Goal: Connect with others: Connect with others

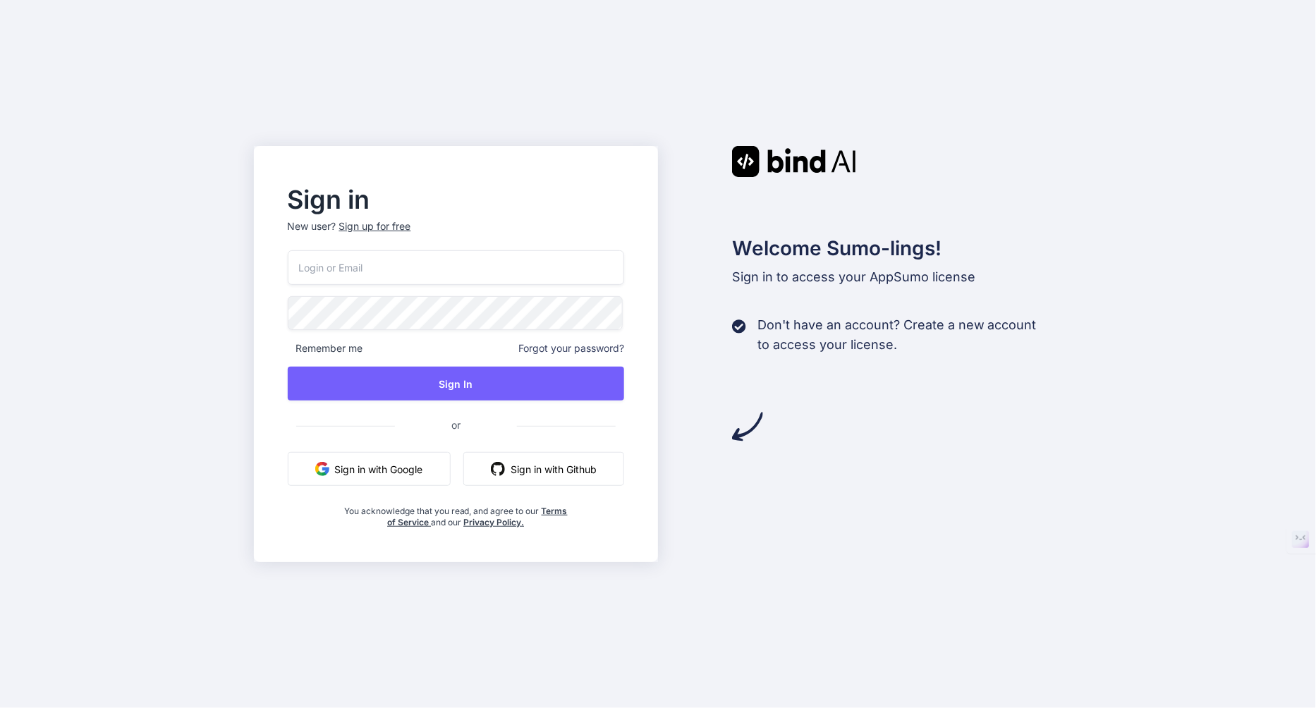
click at [412, 470] on button "Sign in with Google" at bounding box center [369, 469] width 163 height 34
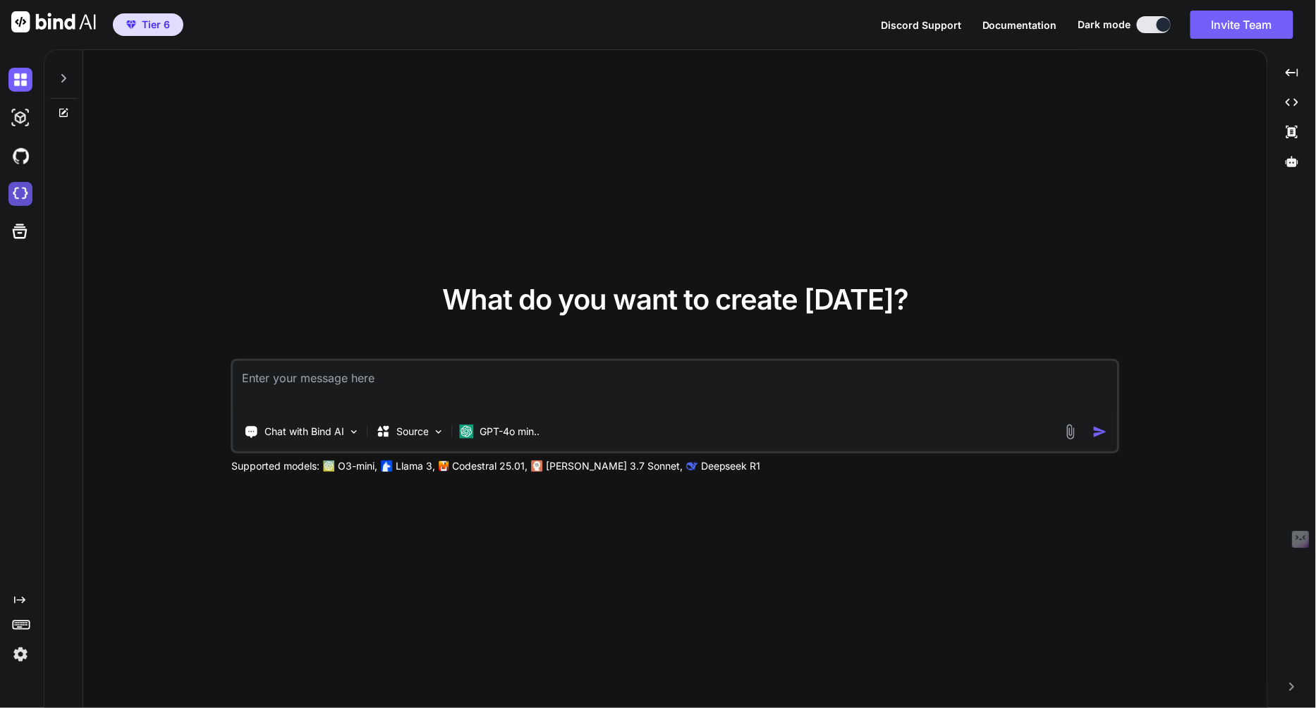
click at [24, 192] on img at bounding box center [20, 194] width 24 height 24
click at [25, 194] on img at bounding box center [20, 194] width 24 height 24
click at [25, 83] on img at bounding box center [20, 80] width 24 height 24
click at [24, 121] on img at bounding box center [20, 118] width 24 height 24
type textarea "x"
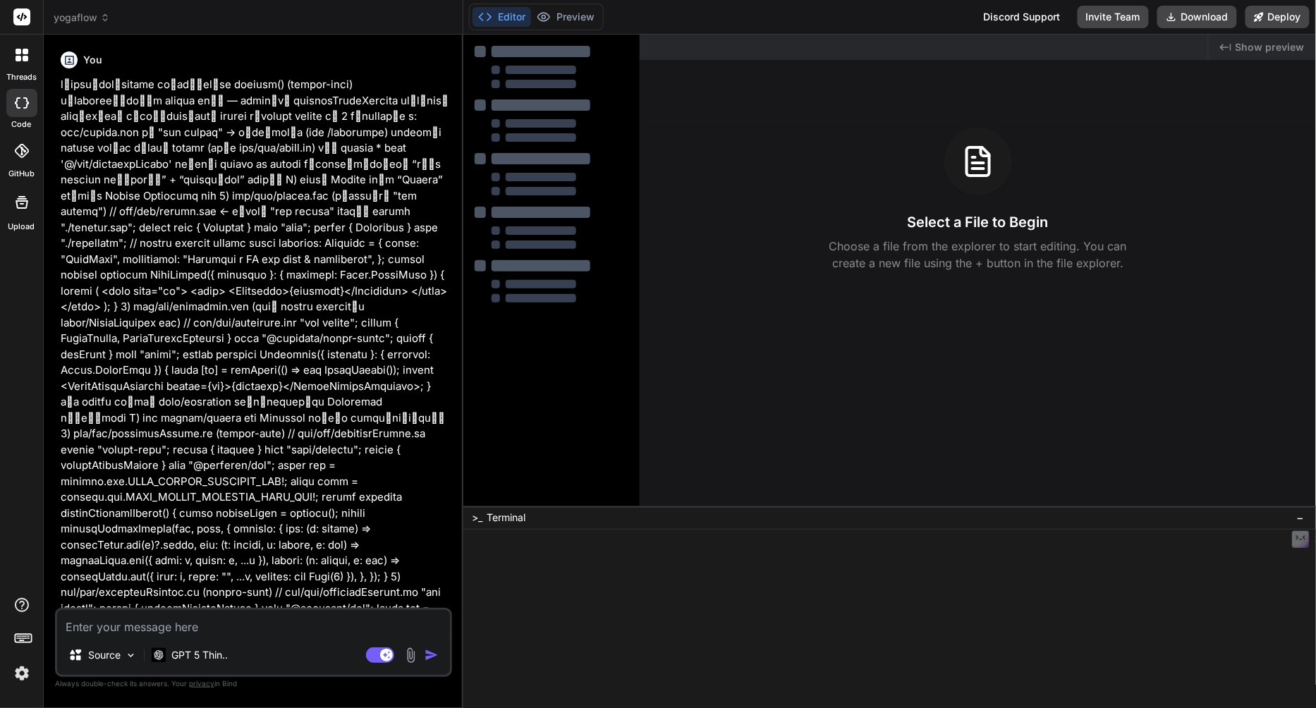
type textarea "x"
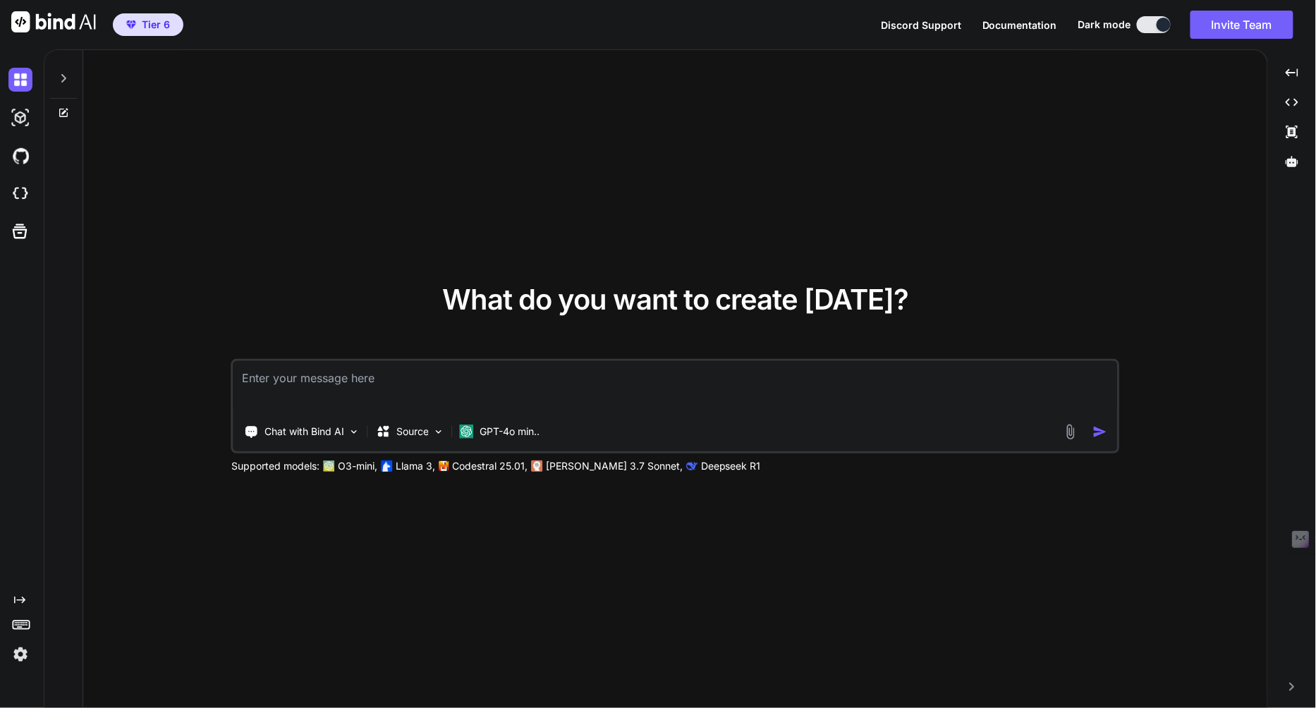
click at [21, 655] on img at bounding box center [20, 655] width 24 height 24
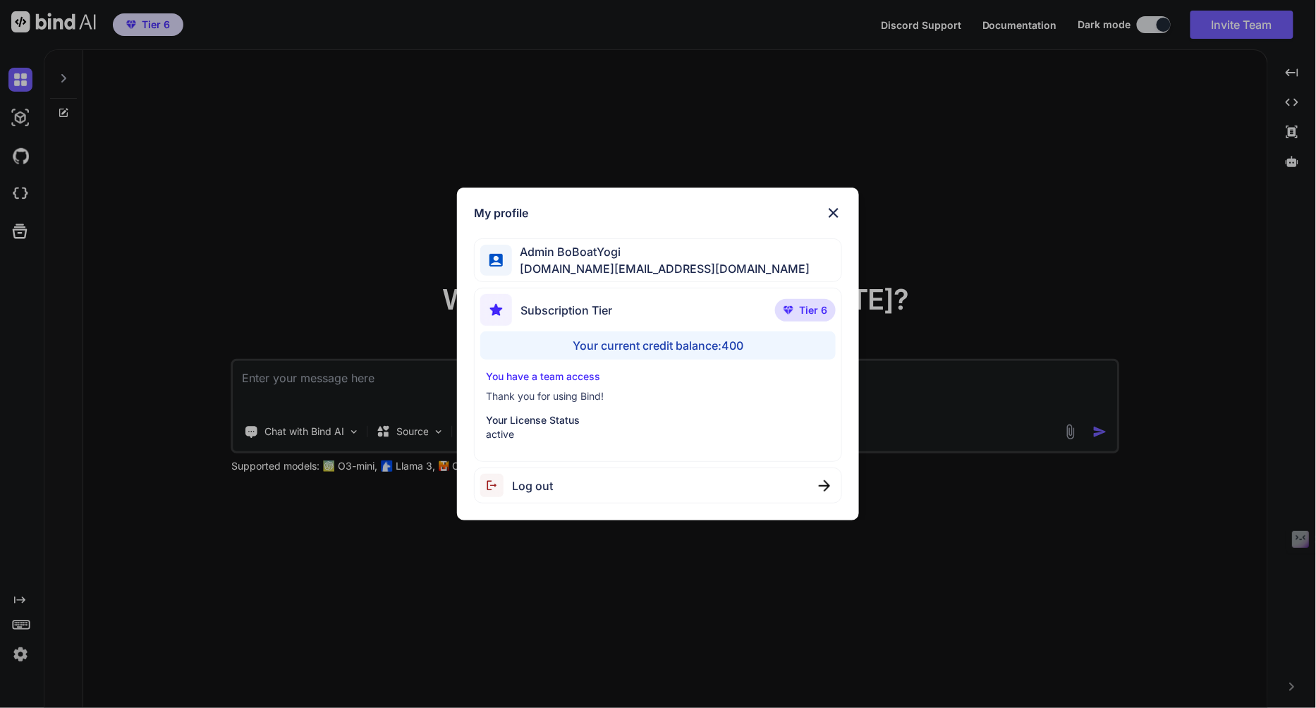
click at [126, 355] on div "My profile Admin BoBoatYogi boboatyogi.tools@gmail.com Subscription Tier Tier 6…" at bounding box center [658, 354] width 1316 height 708
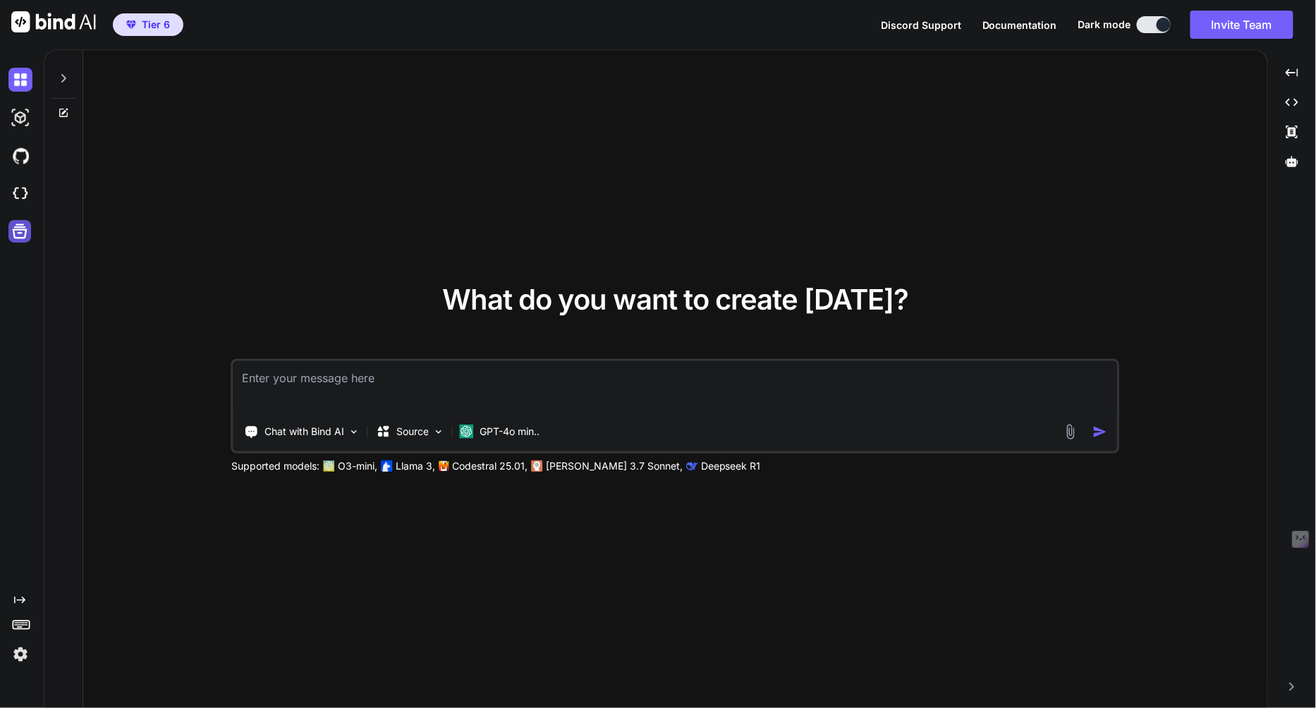
click at [16, 241] on icon at bounding box center [20, 231] width 20 height 20
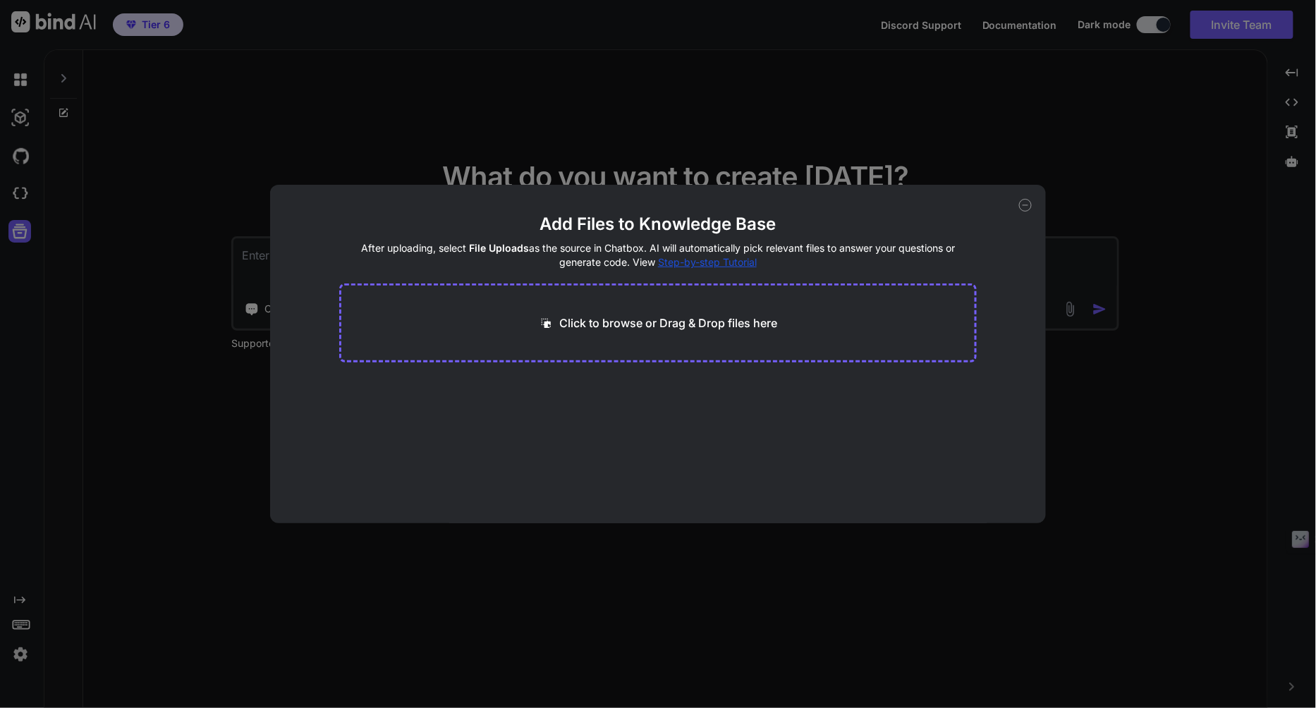
click at [157, 160] on div "Add Files to Knowledge Base After uploading, select File Uploads as the source …" at bounding box center [658, 354] width 1316 height 708
type textarea "x"
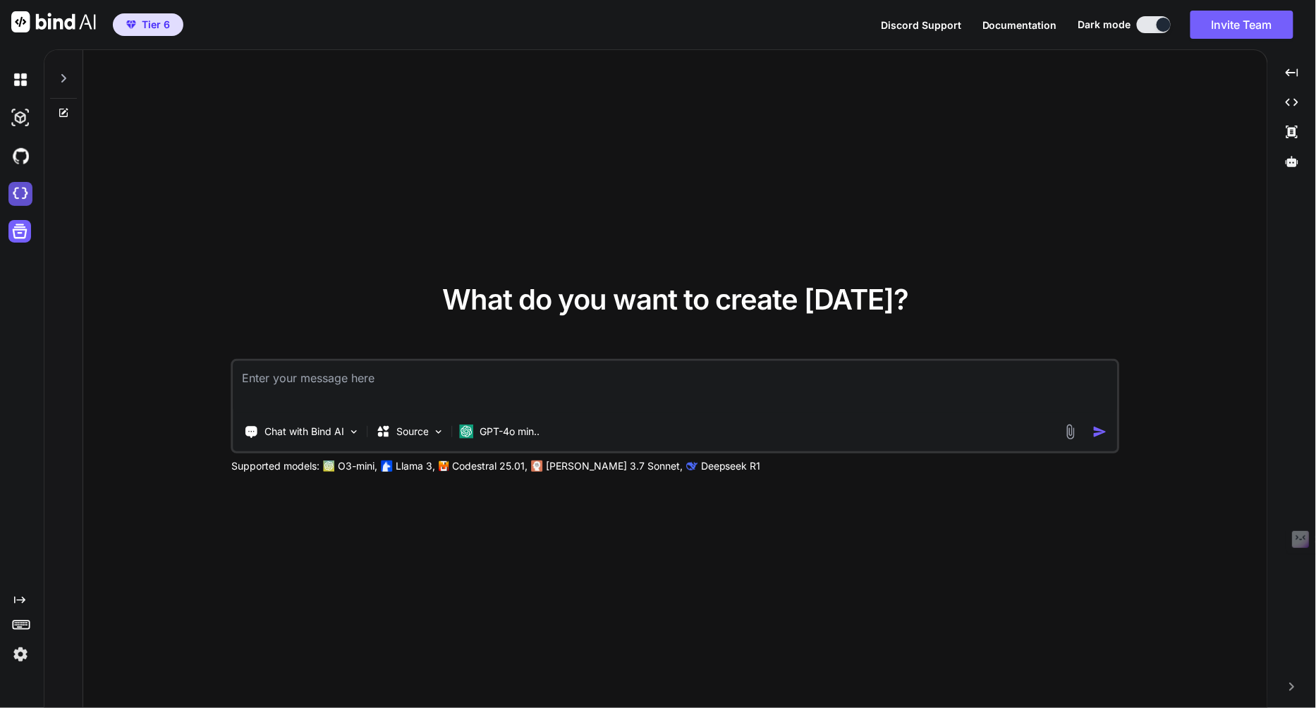
click at [20, 197] on img at bounding box center [20, 194] width 24 height 24
click at [64, 78] on icon at bounding box center [63, 78] width 11 height 11
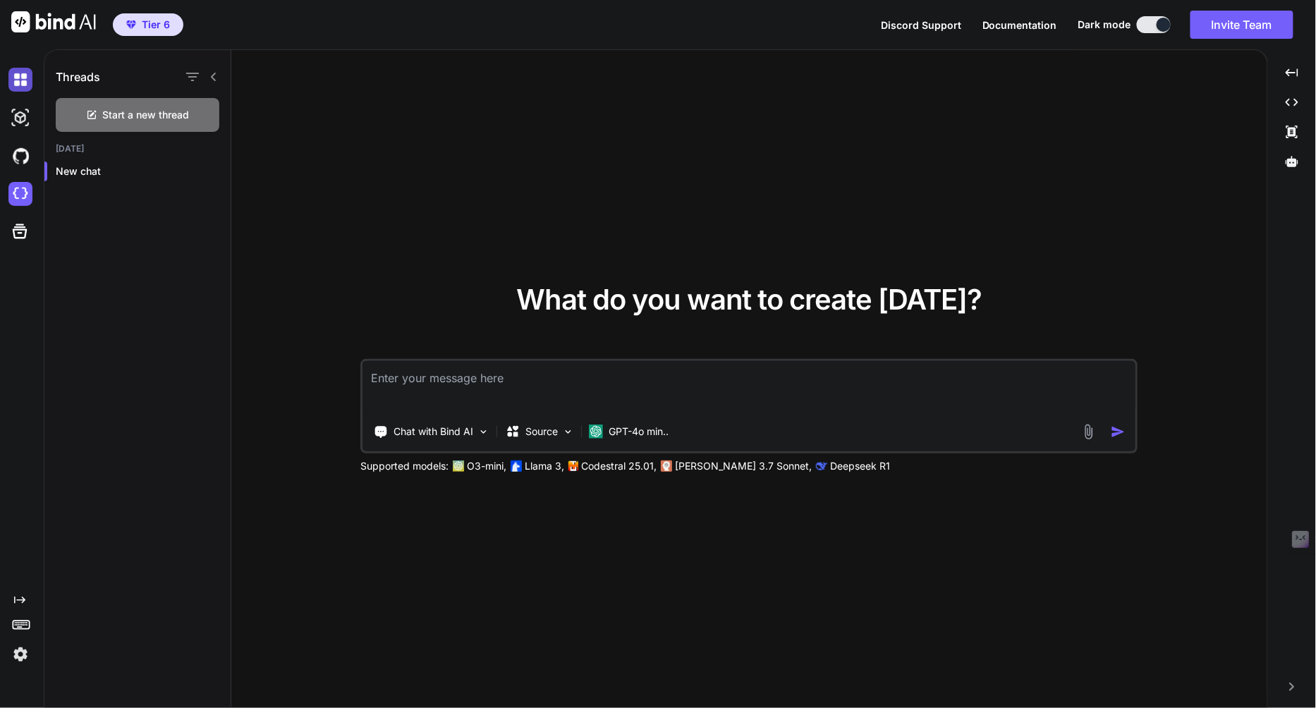
click at [23, 77] on img at bounding box center [20, 80] width 24 height 24
click at [18, 123] on img at bounding box center [20, 118] width 24 height 24
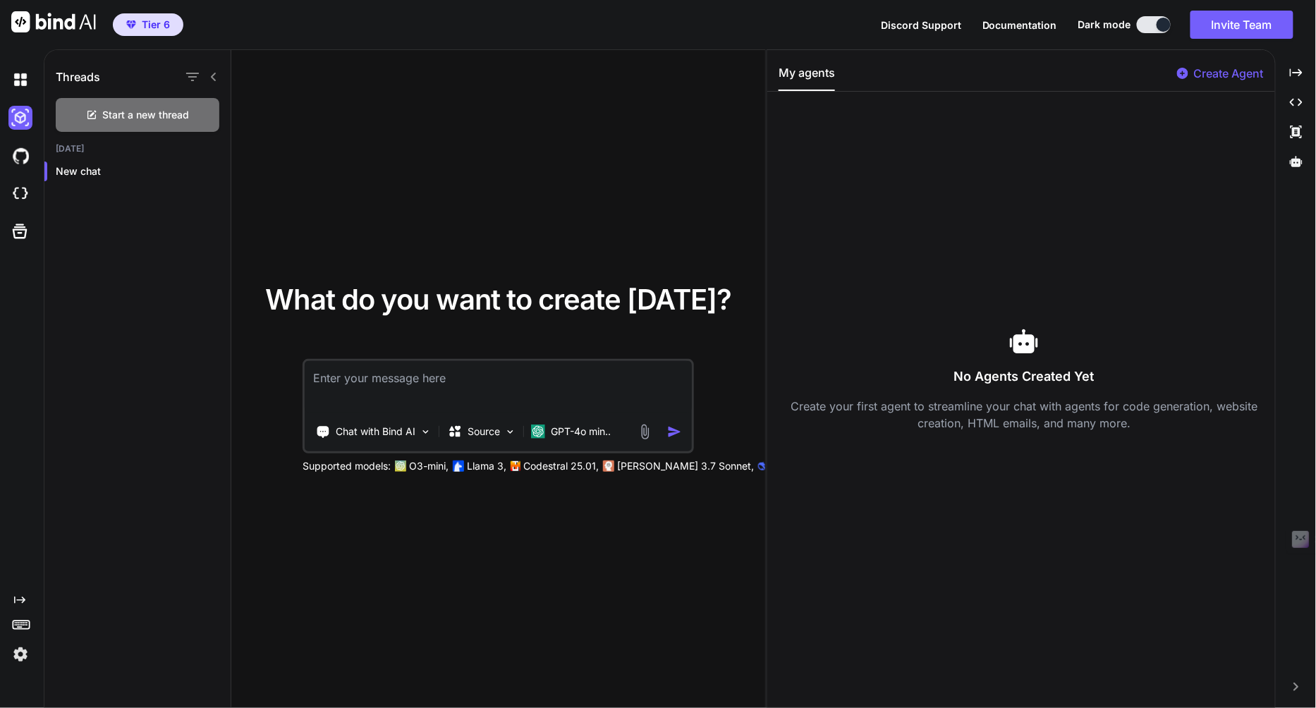
click at [140, 29] on span "Tier 6" at bounding box center [148, 25] width 55 height 14
click at [71, 32] on img at bounding box center [53, 21] width 85 height 21
click at [27, 155] on img at bounding box center [20, 156] width 24 height 24
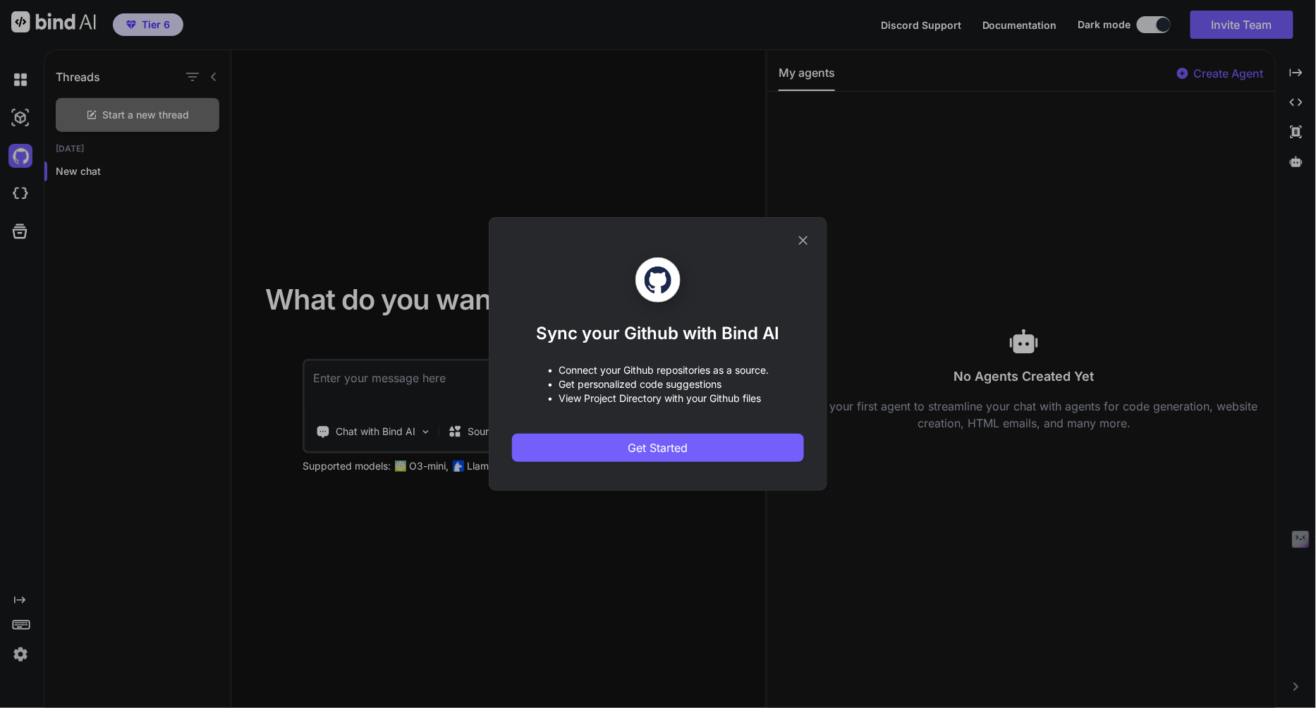
click at [808, 243] on icon at bounding box center [804, 241] width 16 height 16
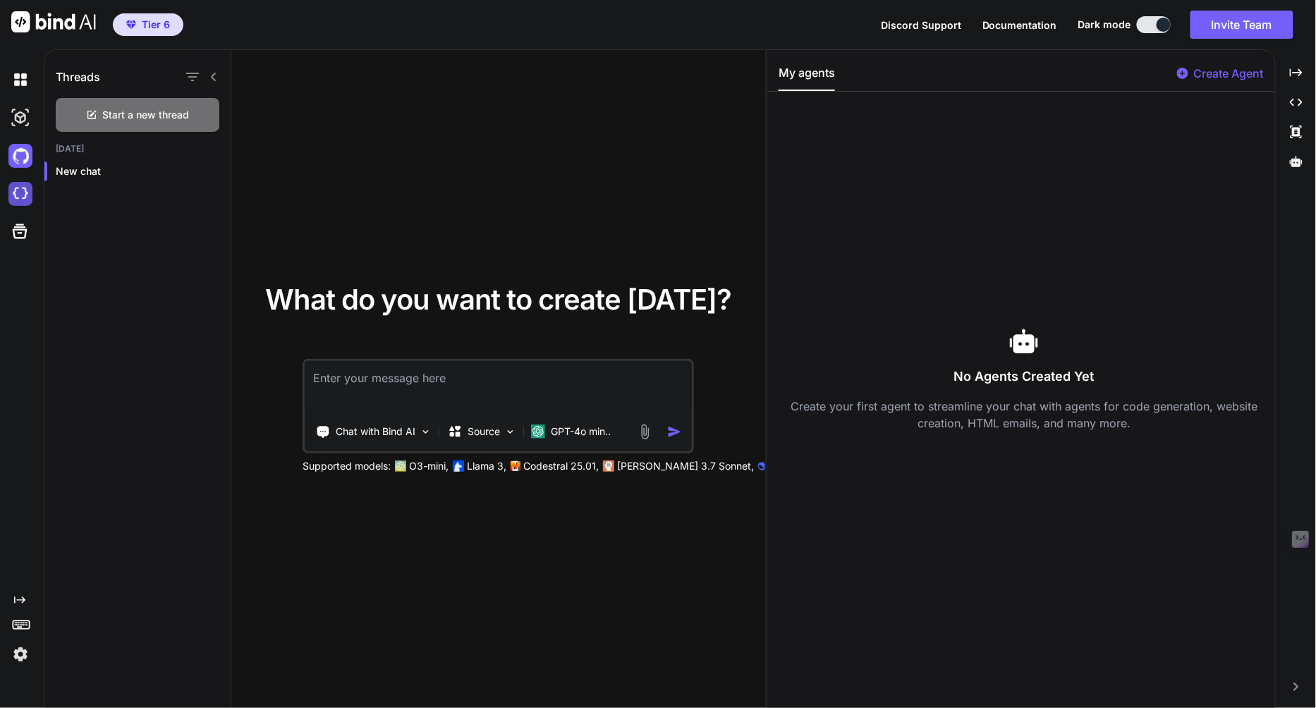
click at [25, 189] on img at bounding box center [20, 194] width 24 height 24
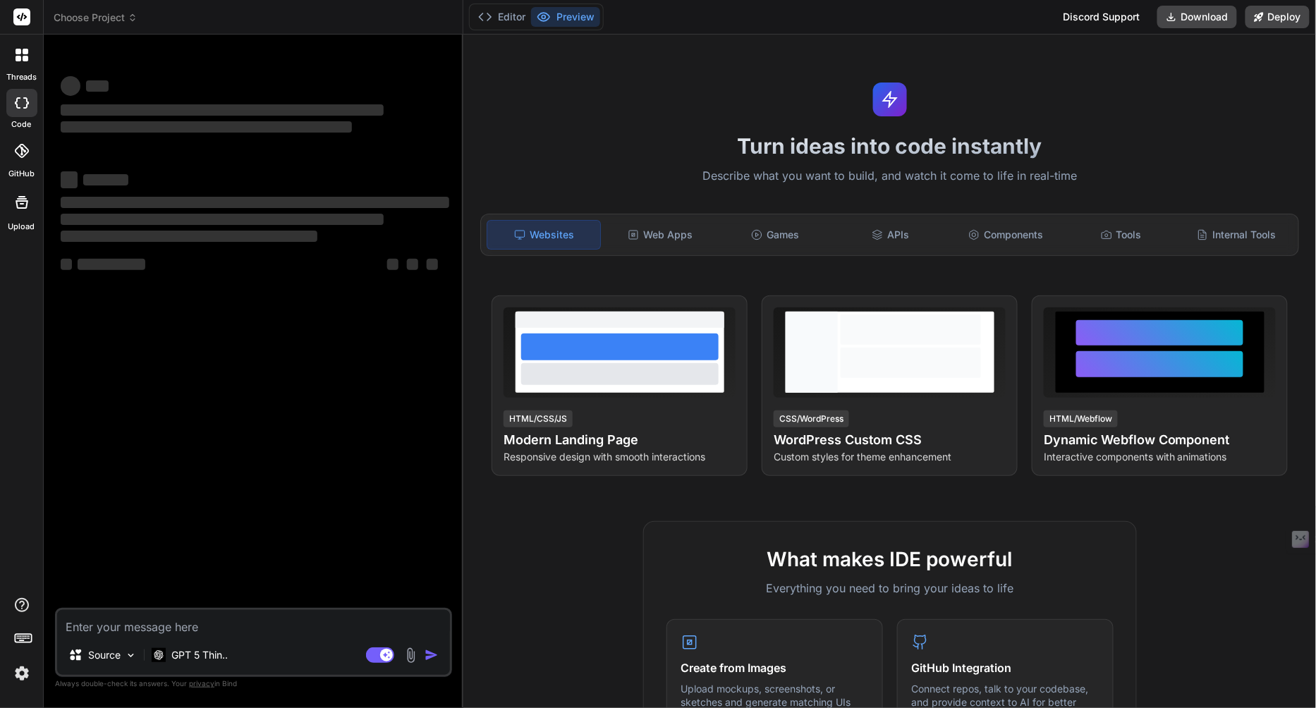
type textarea "x"
click at [210, 656] on p "GPT 5 Thin.." at bounding box center [199, 655] width 56 height 14
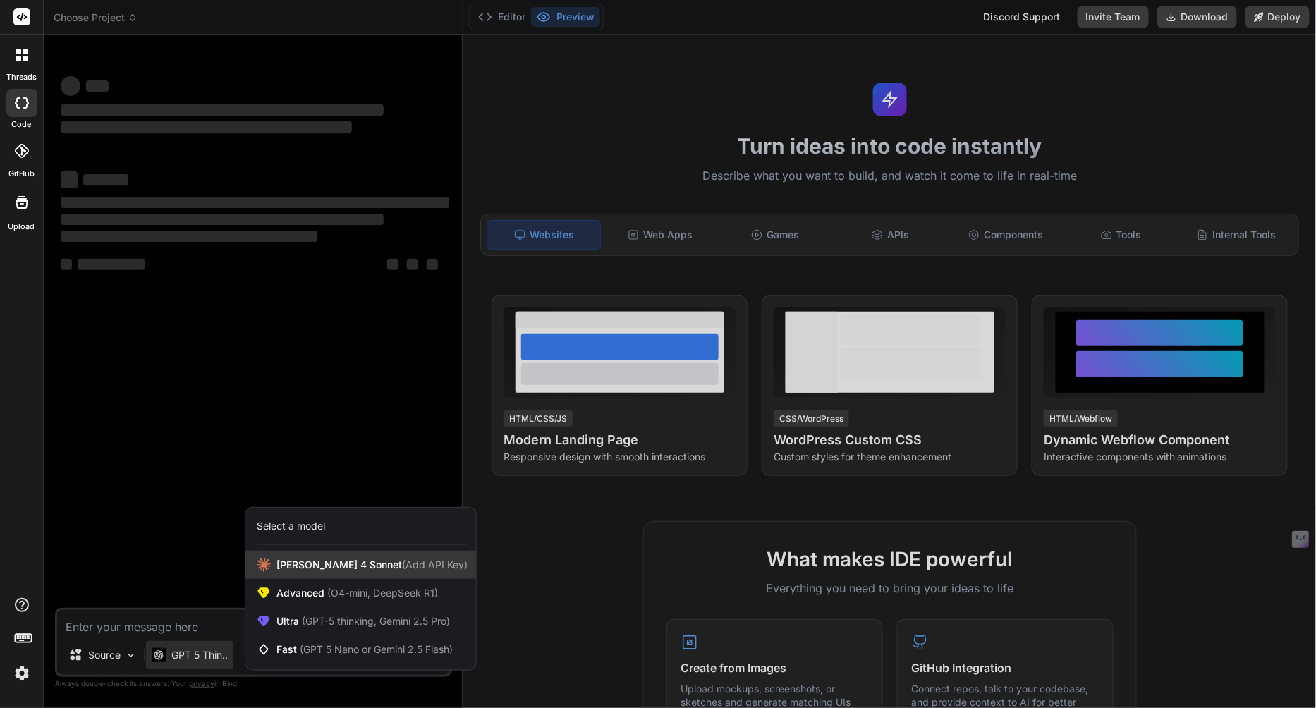
click at [303, 569] on span "[PERSON_NAME] 4 Sonnet (Add API Key)" at bounding box center [371, 565] width 191 height 14
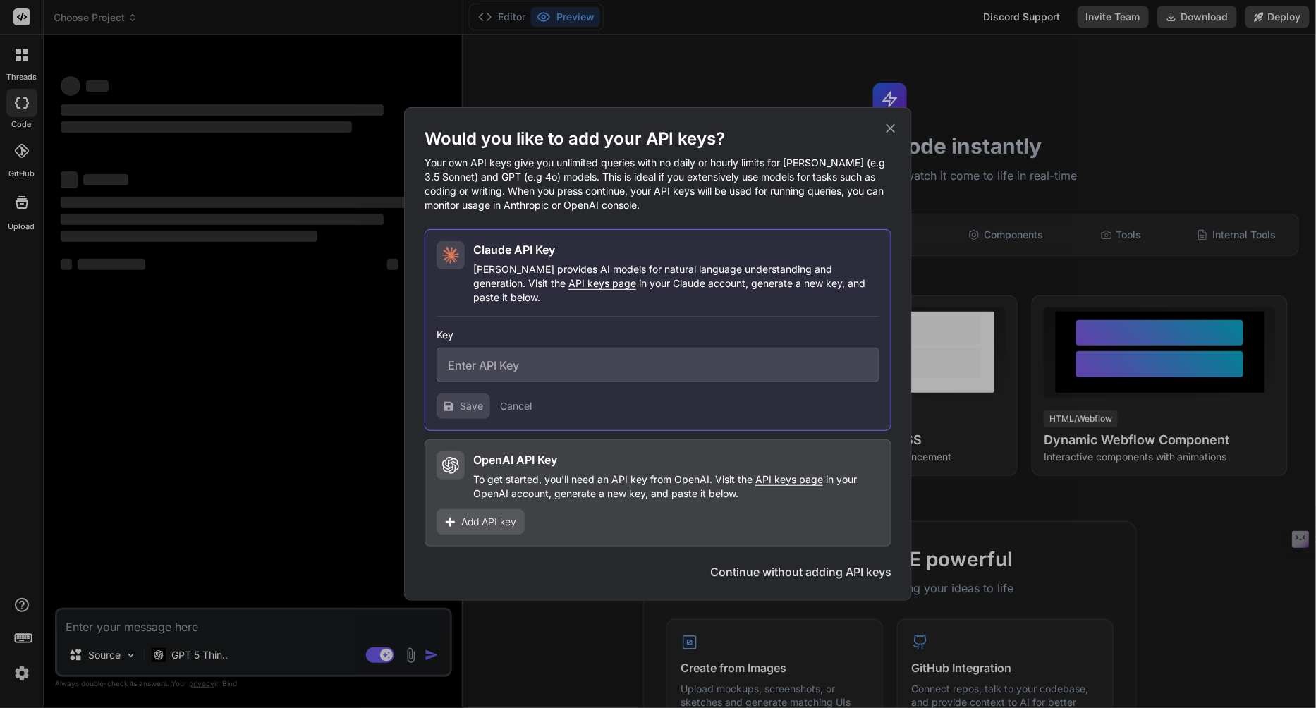
click at [895, 136] on icon at bounding box center [891, 129] width 16 height 16
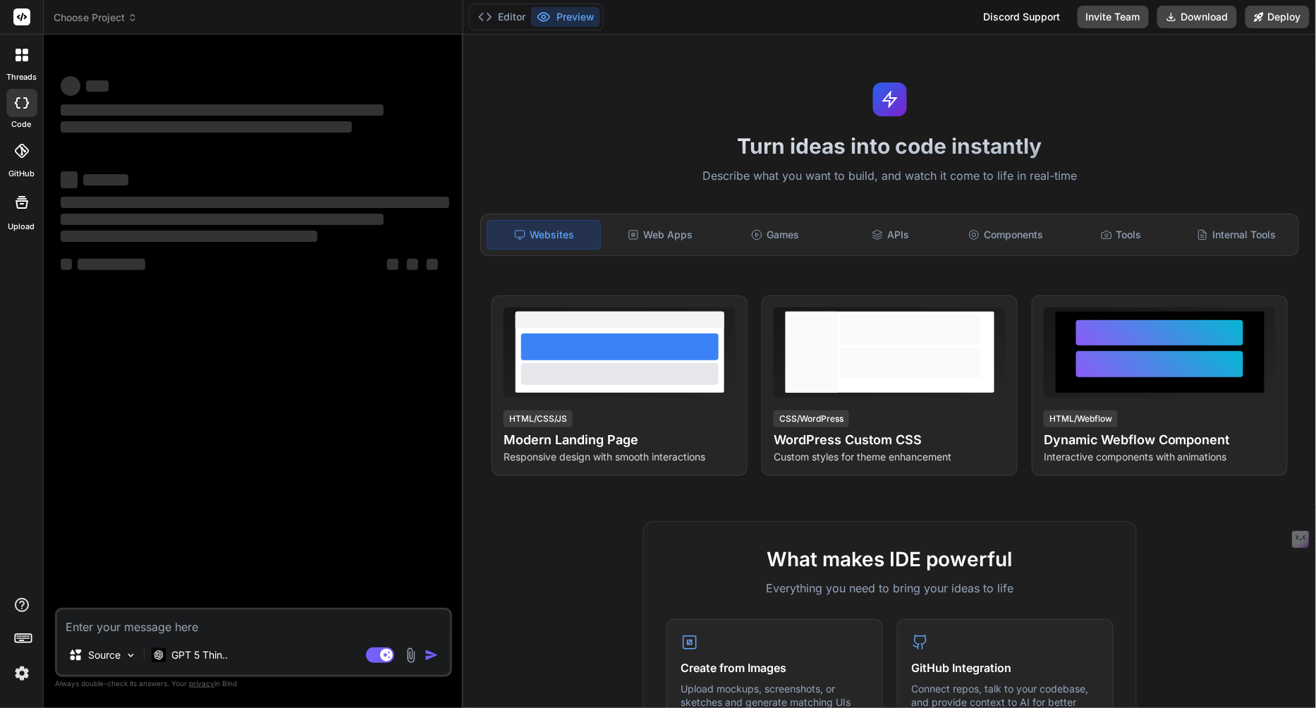
click at [128, 17] on icon at bounding box center [133, 18] width 10 height 10
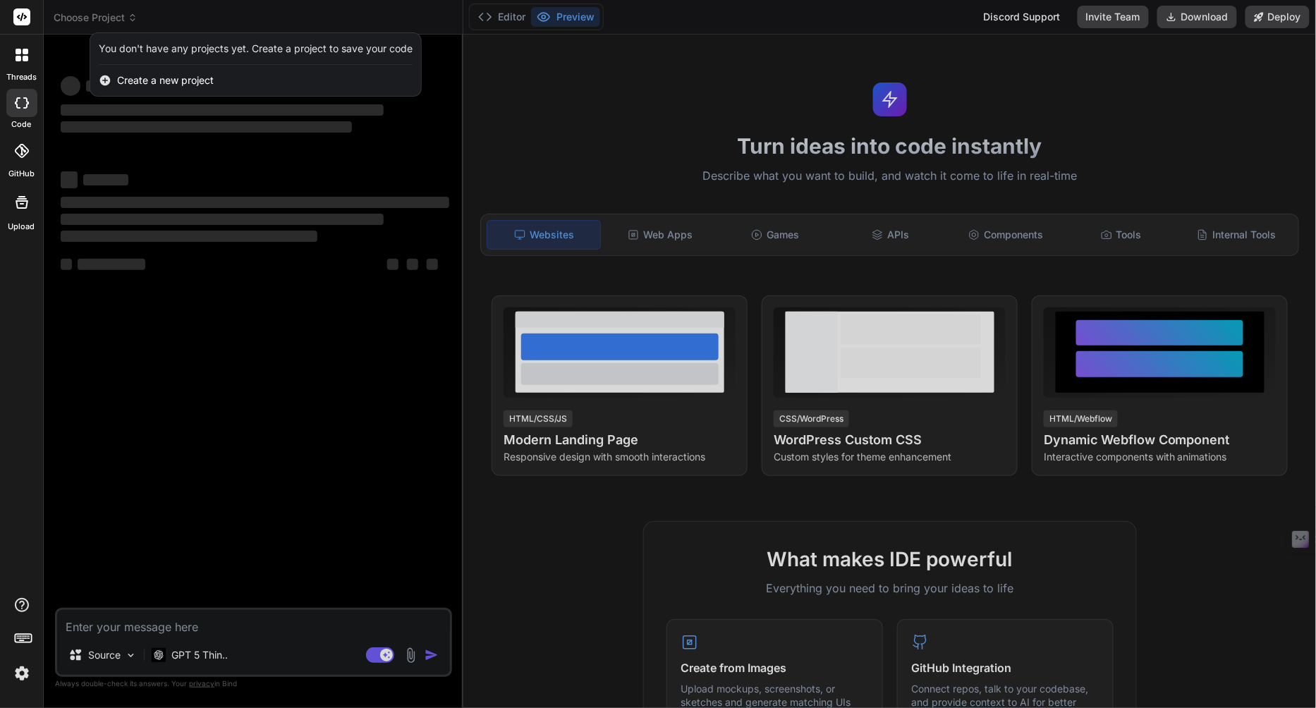
click at [947, 15] on div at bounding box center [658, 354] width 1316 height 708
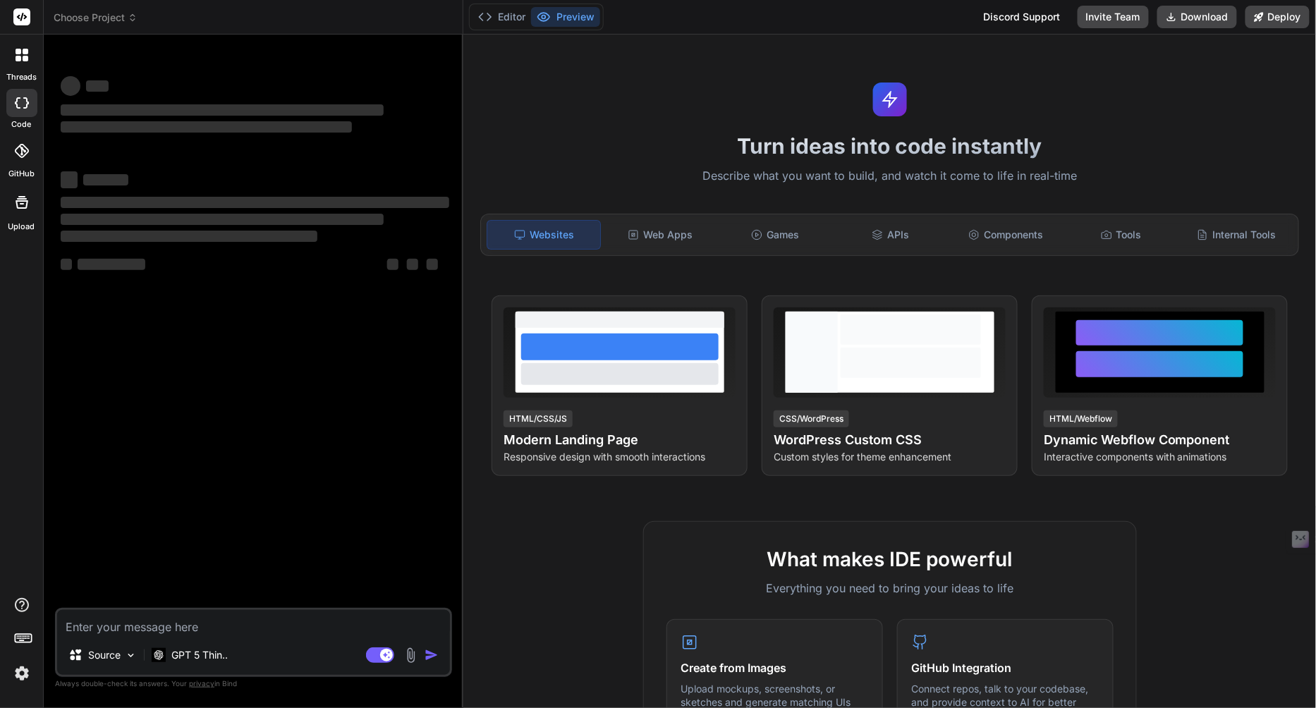
click at [116, 17] on span "Choose Project" at bounding box center [96, 18] width 84 height 14
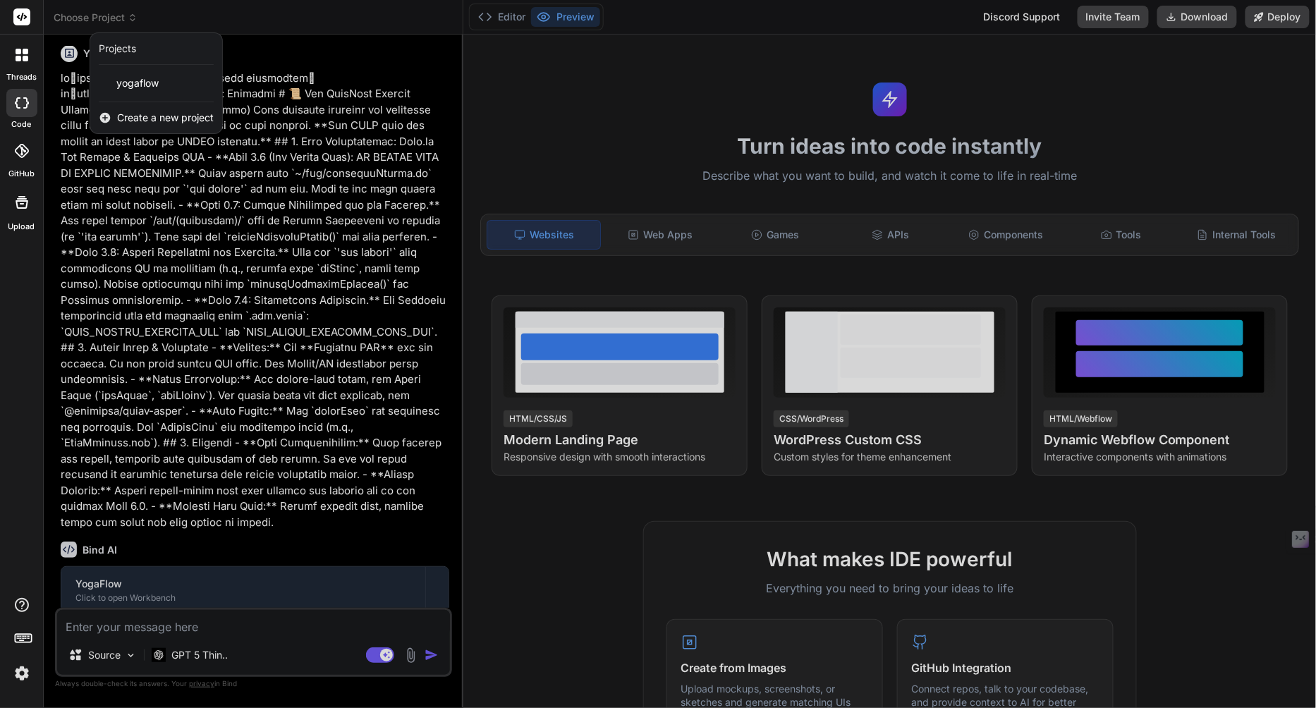
scroll to position [2230, 0]
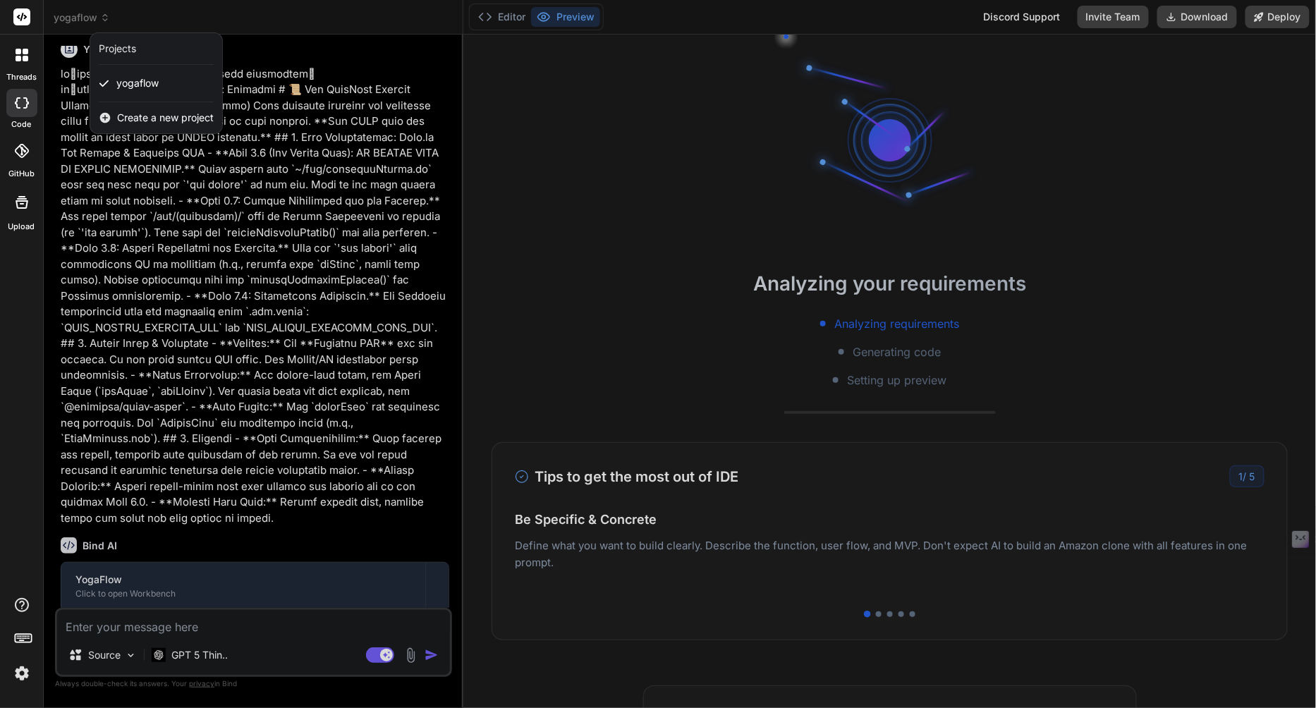
click at [24, 672] on img at bounding box center [22, 674] width 24 height 24
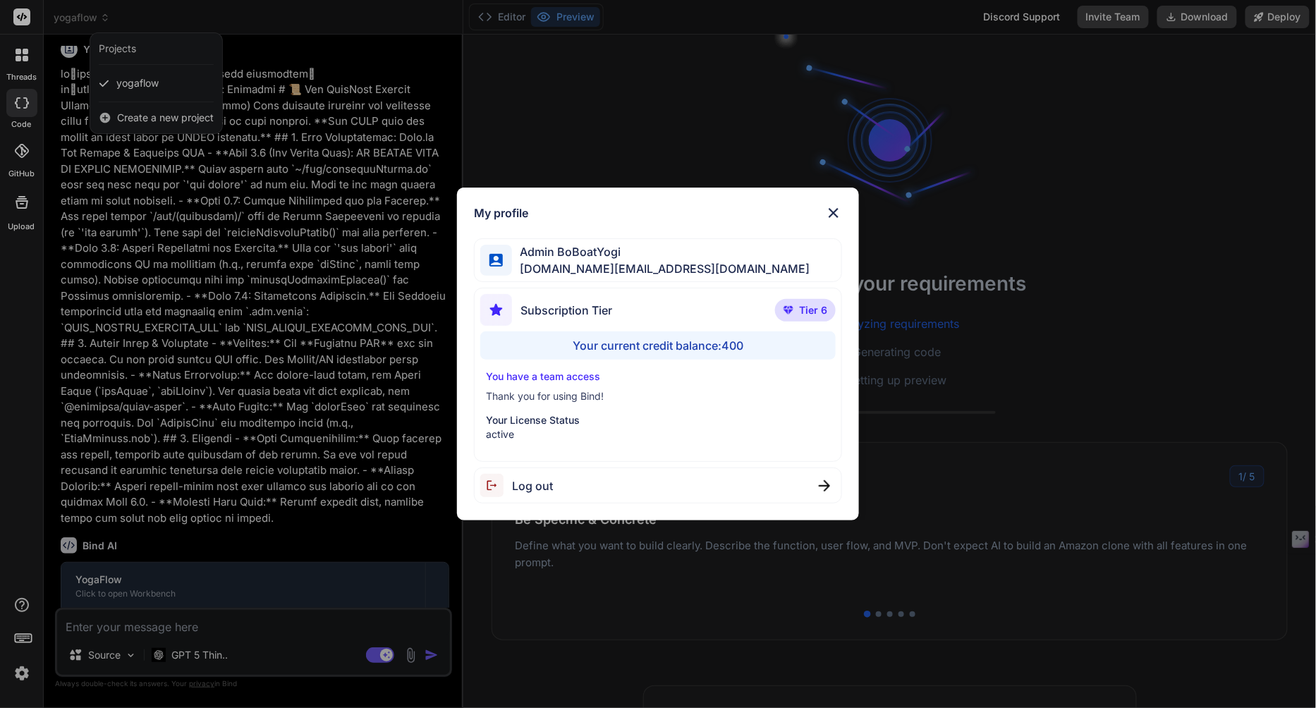
click at [832, 207] on img at bounding box center [833, 213] width 17 height 17
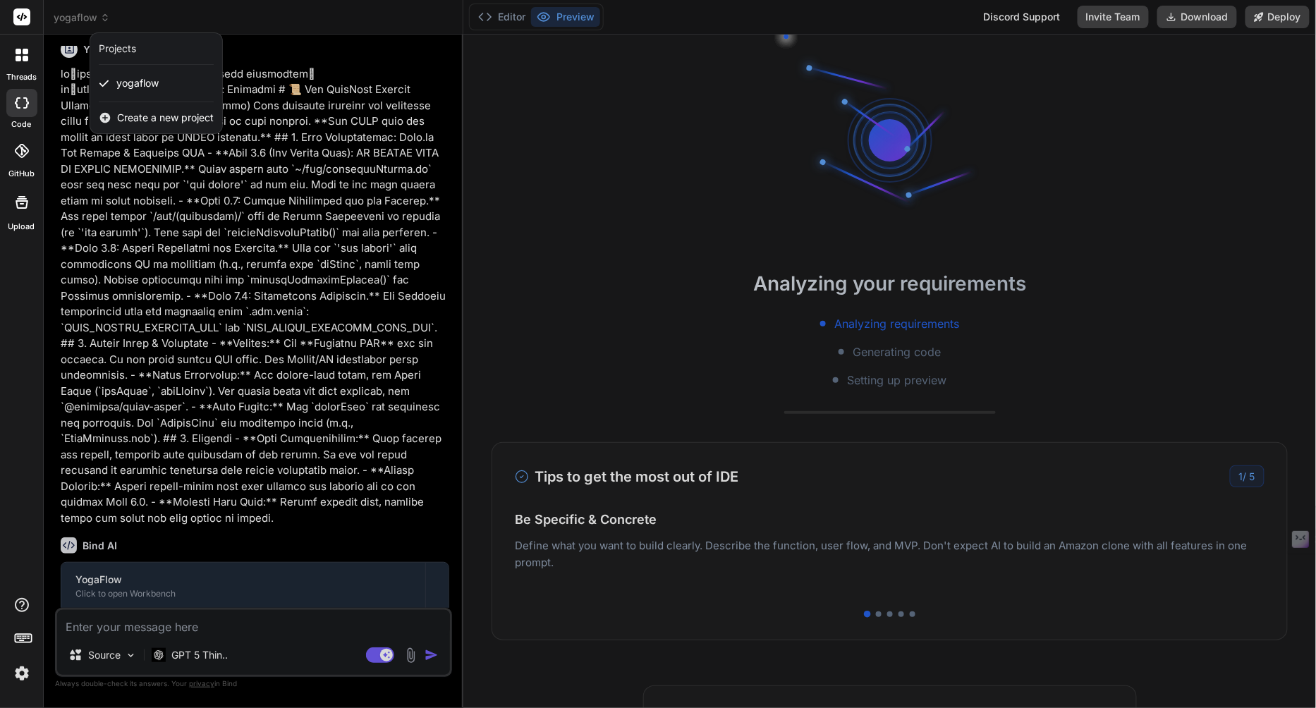
click at [880, 610] on div at bounding box center [658, 354] width 1316 height 708
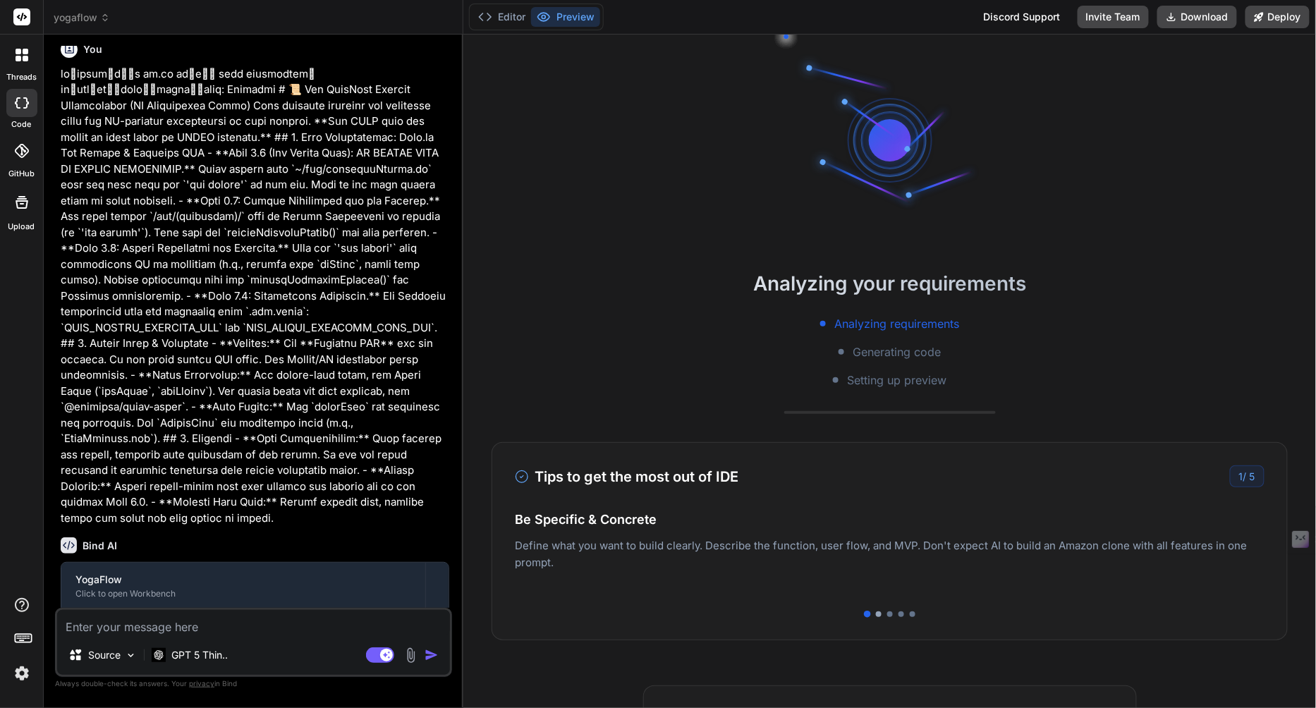
click at [879, 615] on div at bounding box center [879, 615] width 6 height 6
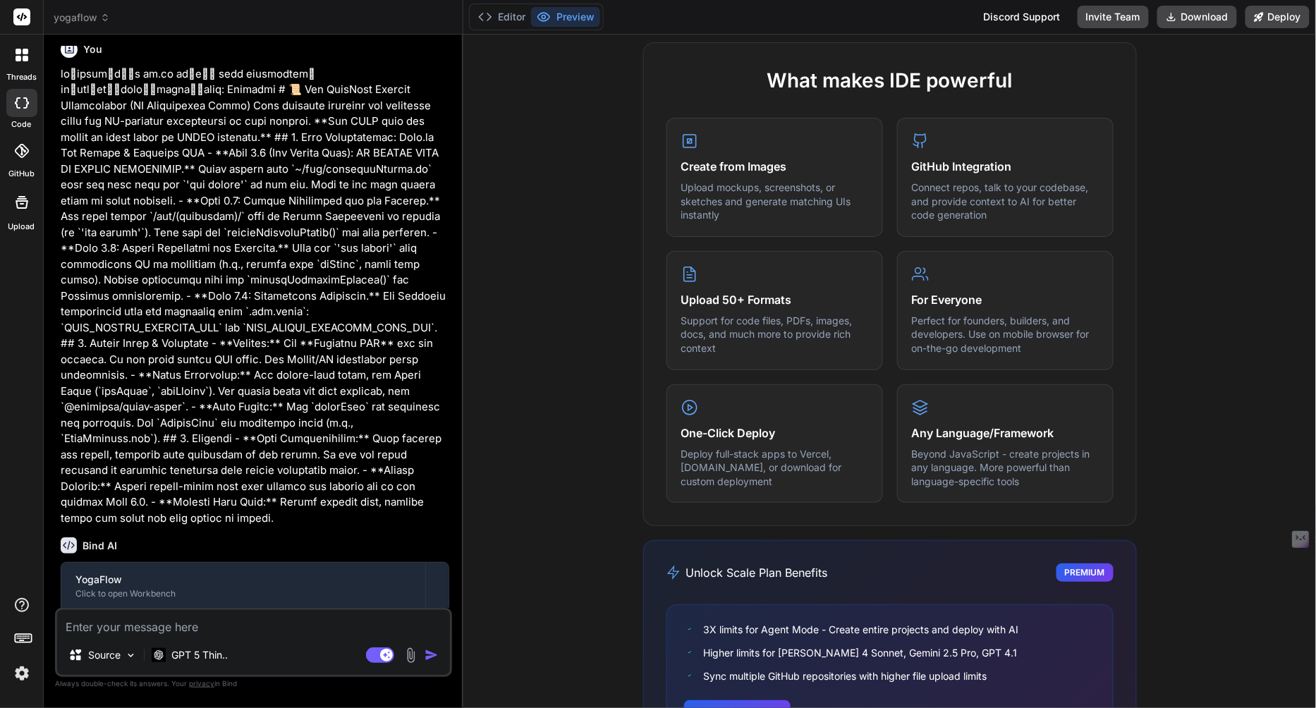
scroll to position [731, 0]
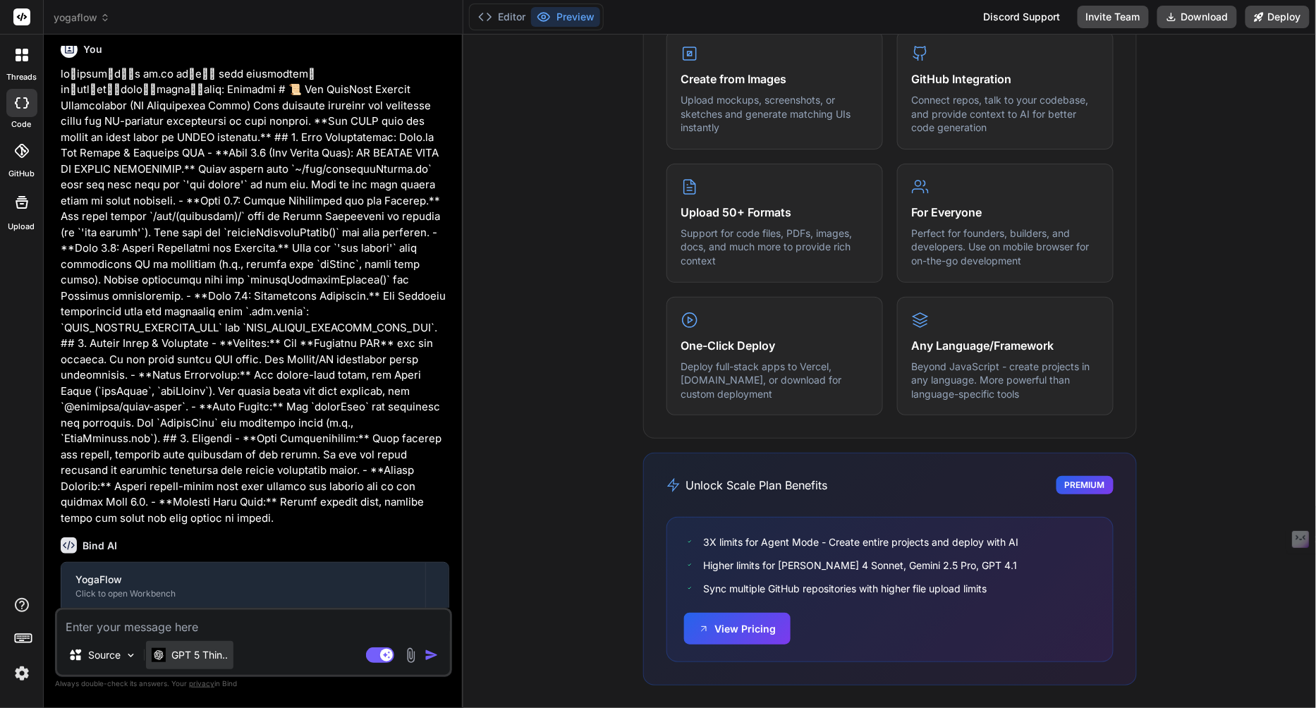
click at [212, 665] on div "GPT 5 Thin.." at bounding box center [189, 655] width 87 height 28
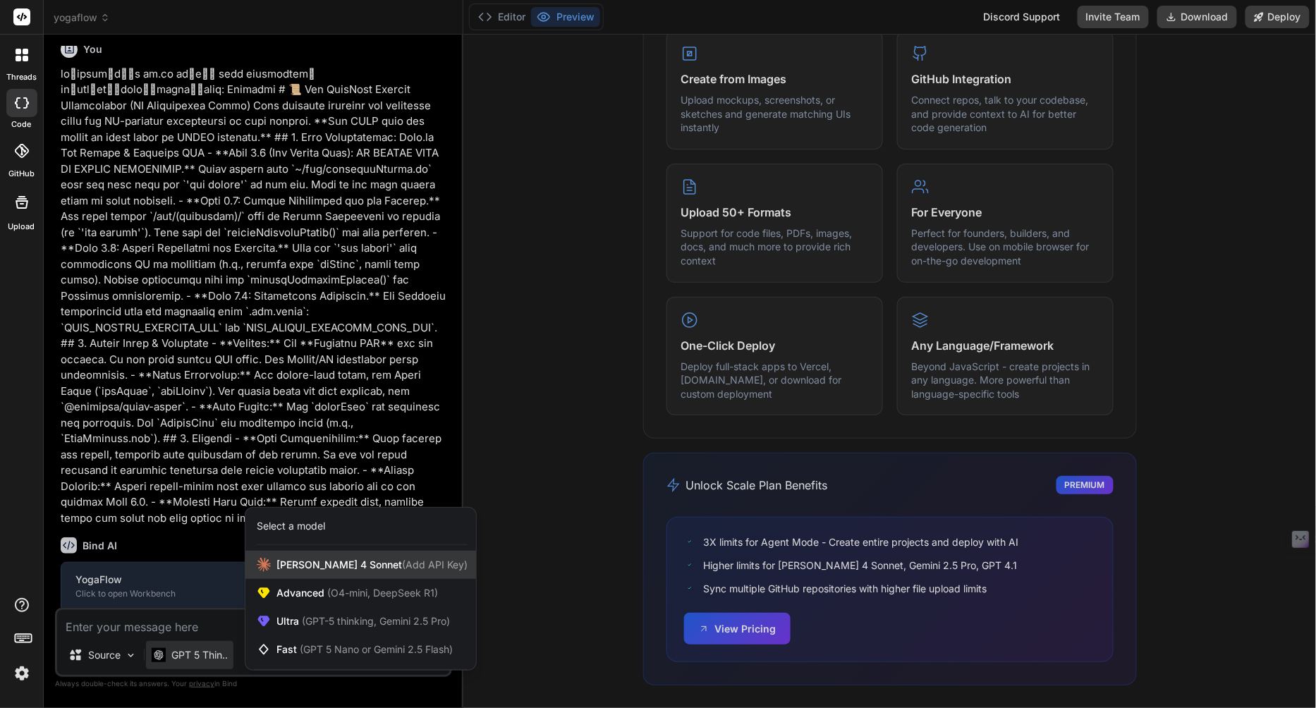
click at [293, 573] on div "[PERSON_NAME] 4 Sonnet (Add API Key)" at bounding box center [360, 565] width 231 height 28
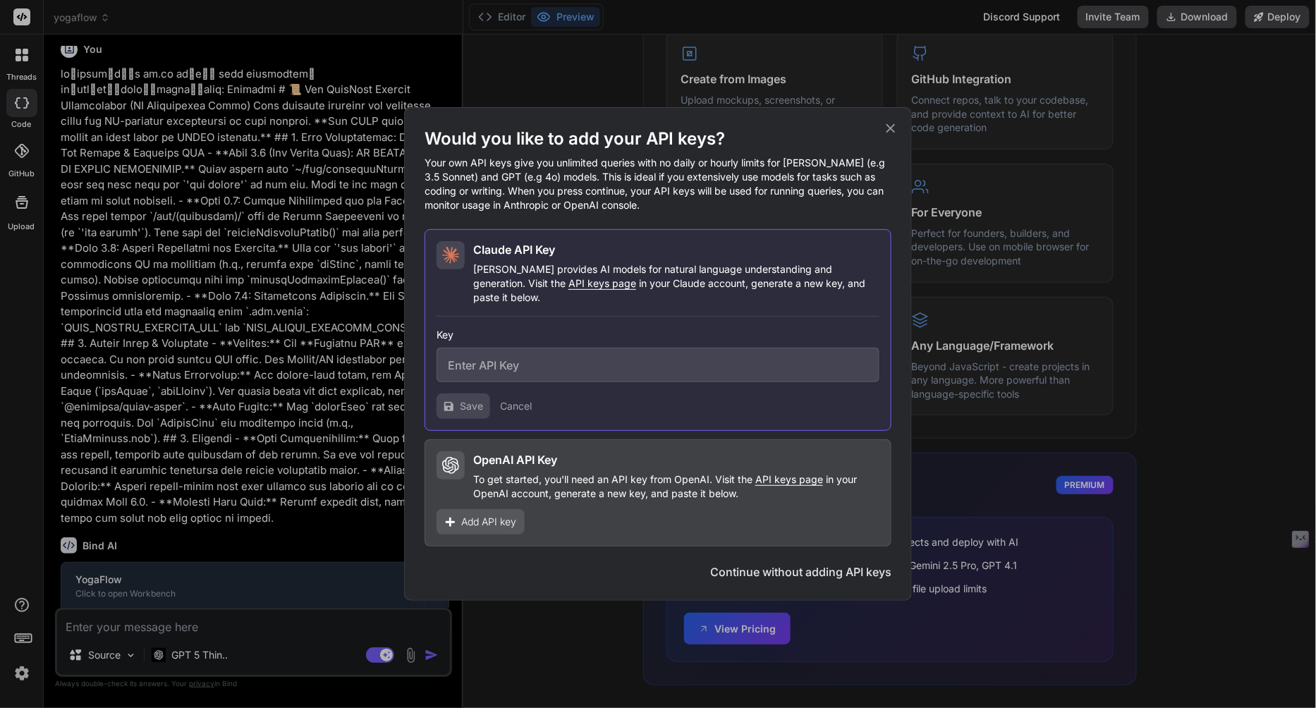
click at [893, 131] on icon at bounding box center [891, 129] width 16 height 16
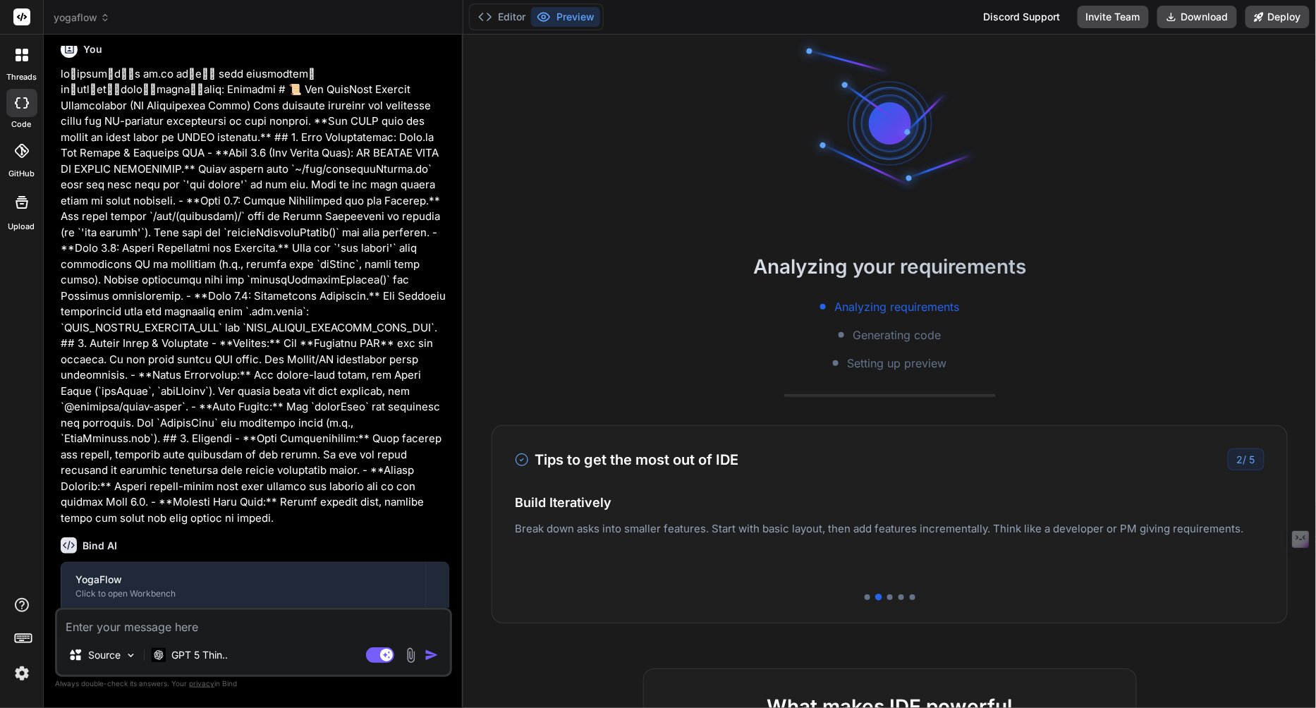
scroll to position [0, 0]
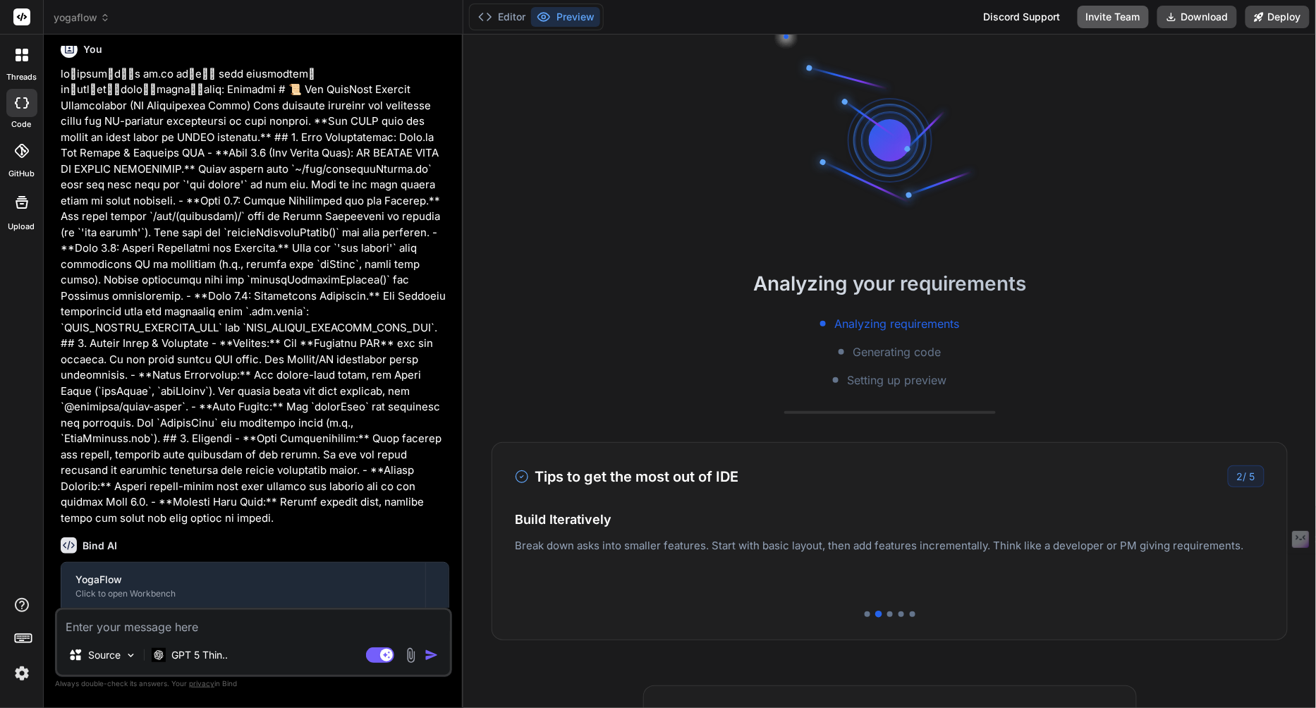
click at [1112, 18] on button "Invite Team" at bounding box center [1113, 17] width 71 height 23
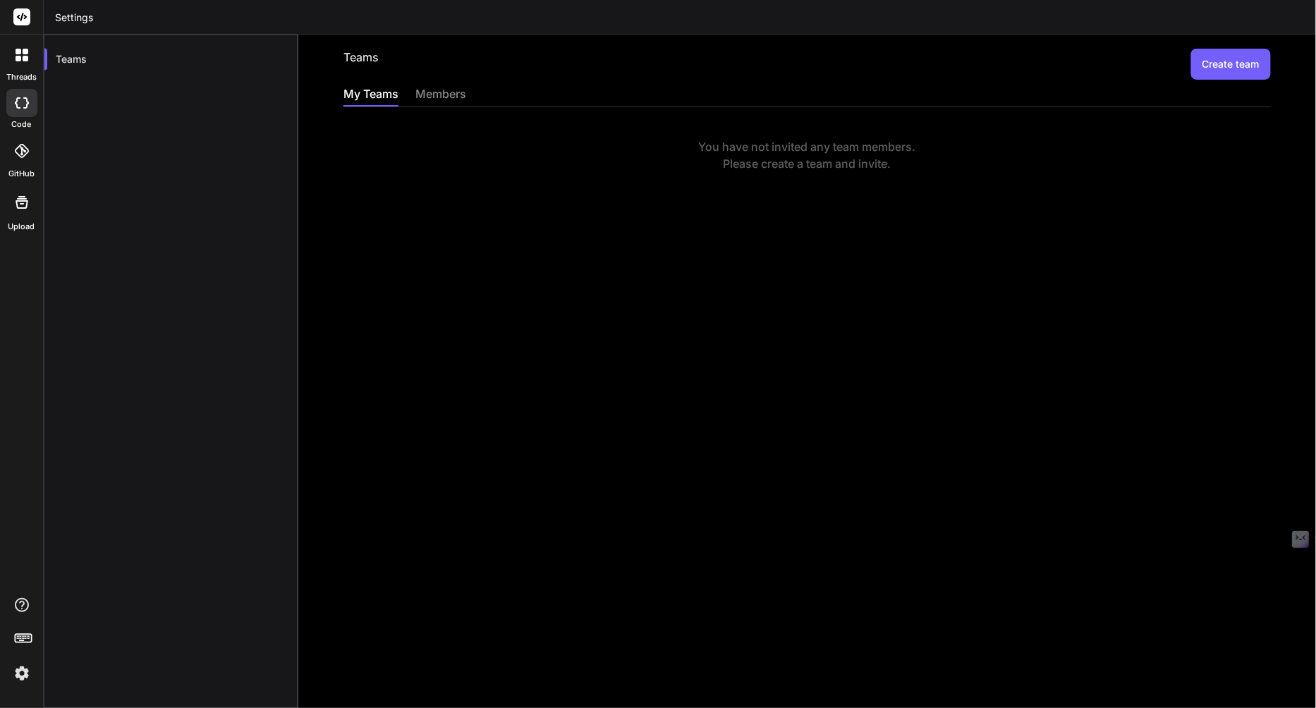
click at [1228, 56] on button "Create team" at bounding box center [1231, 64] width 80 height 31
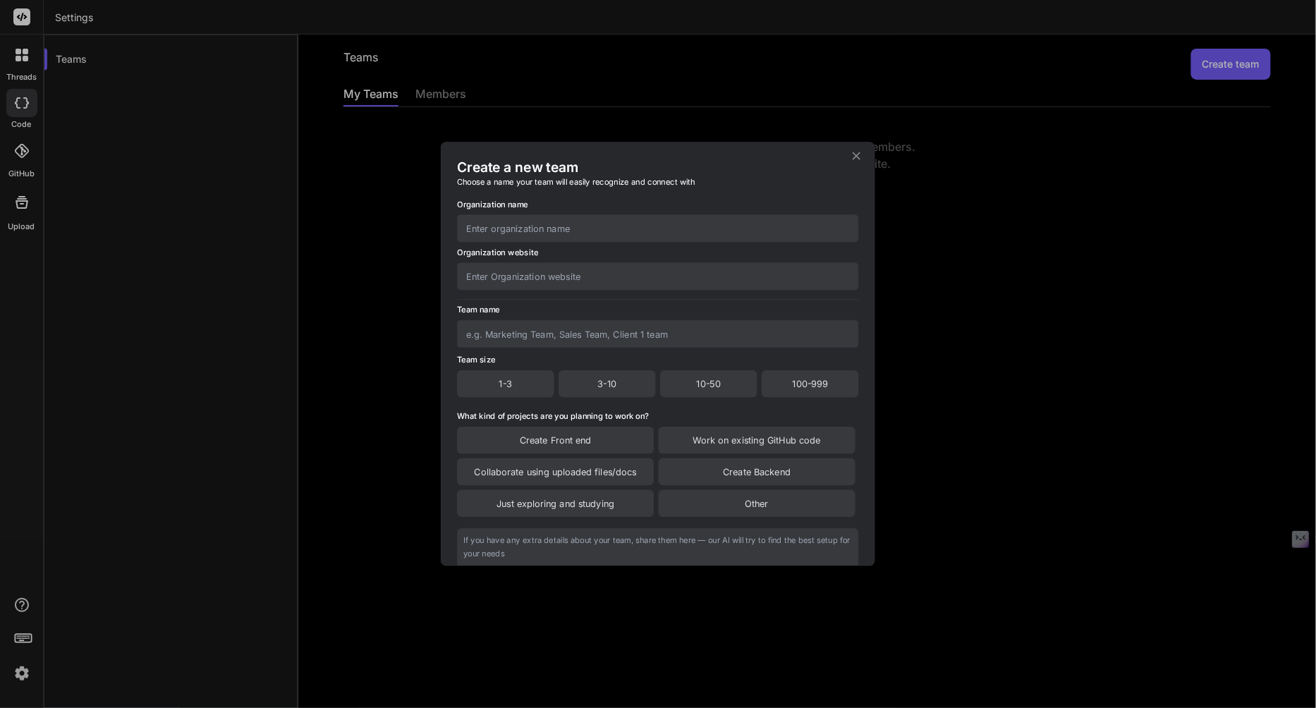
click at [615, 238] on input "text" at bounding box center [658, 228] width 402 height 28
click at [858, 154] on icon at bounding box center [857, 156] width 8 height 8
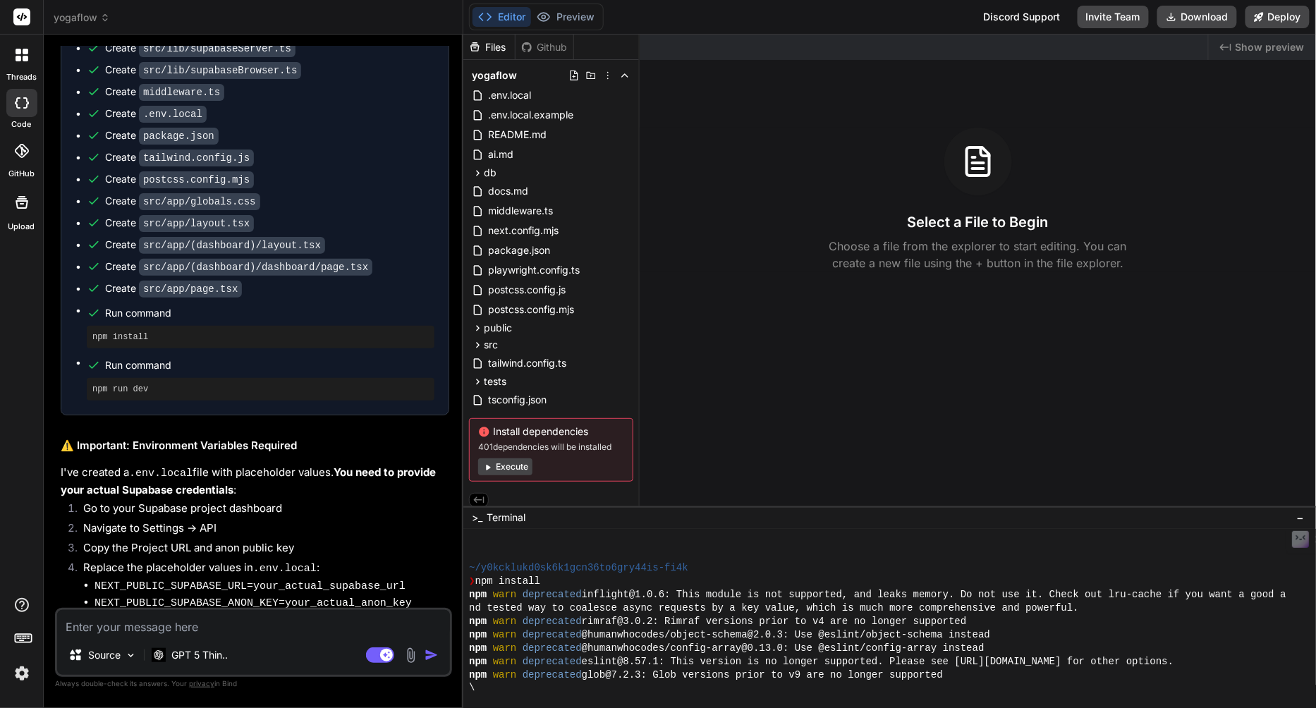
scroll to position [146, 0]
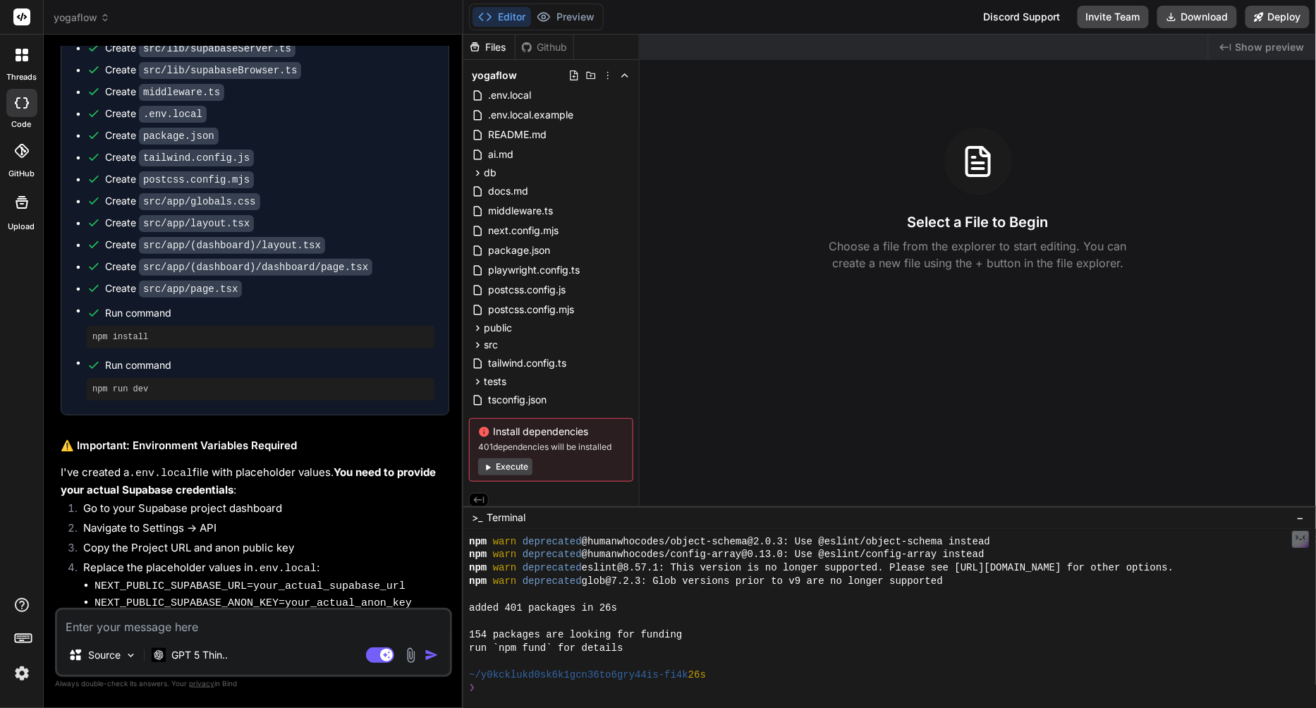
type textarea "x"
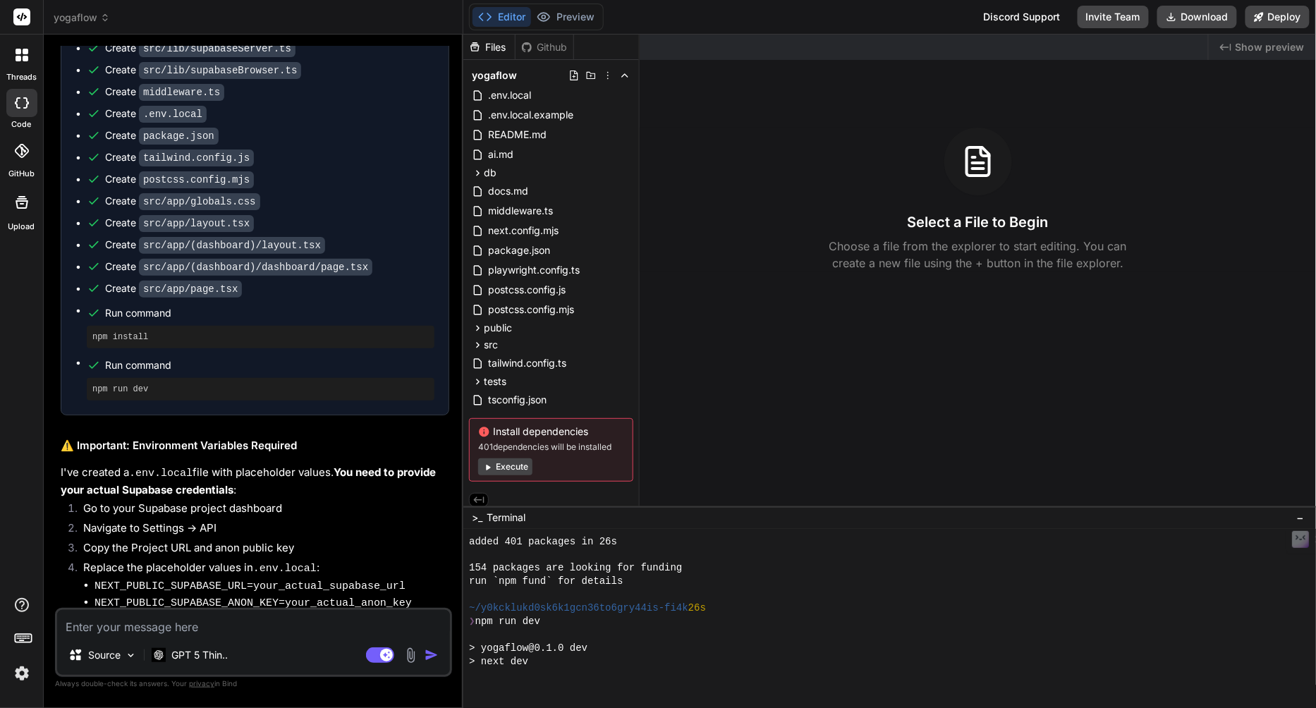
scroll to position [413, 0]
